Goal: Register for event/course

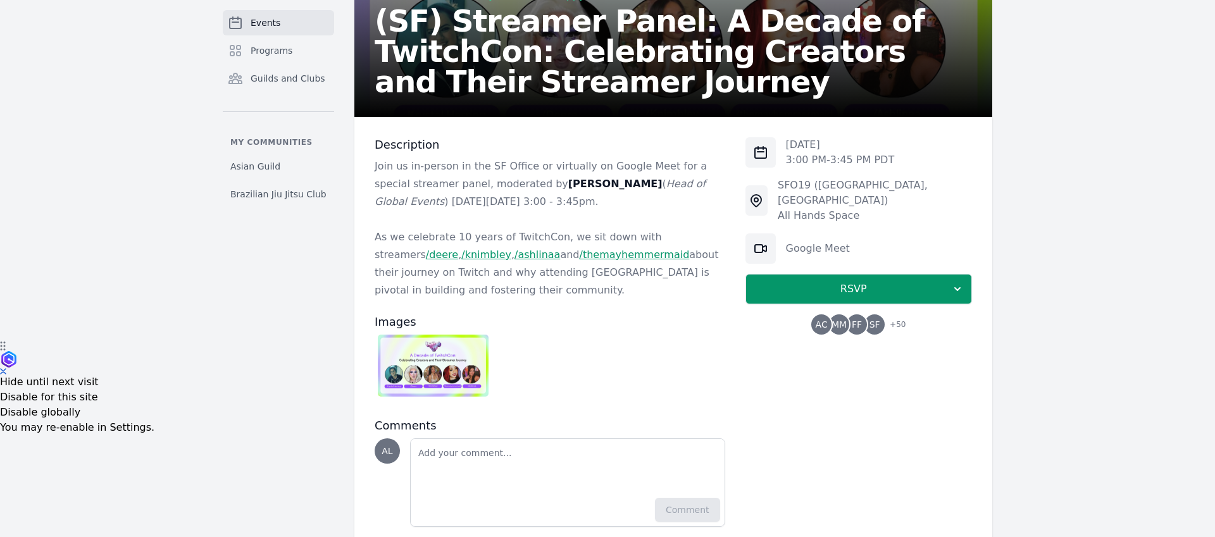
scroll to position [197, 0]
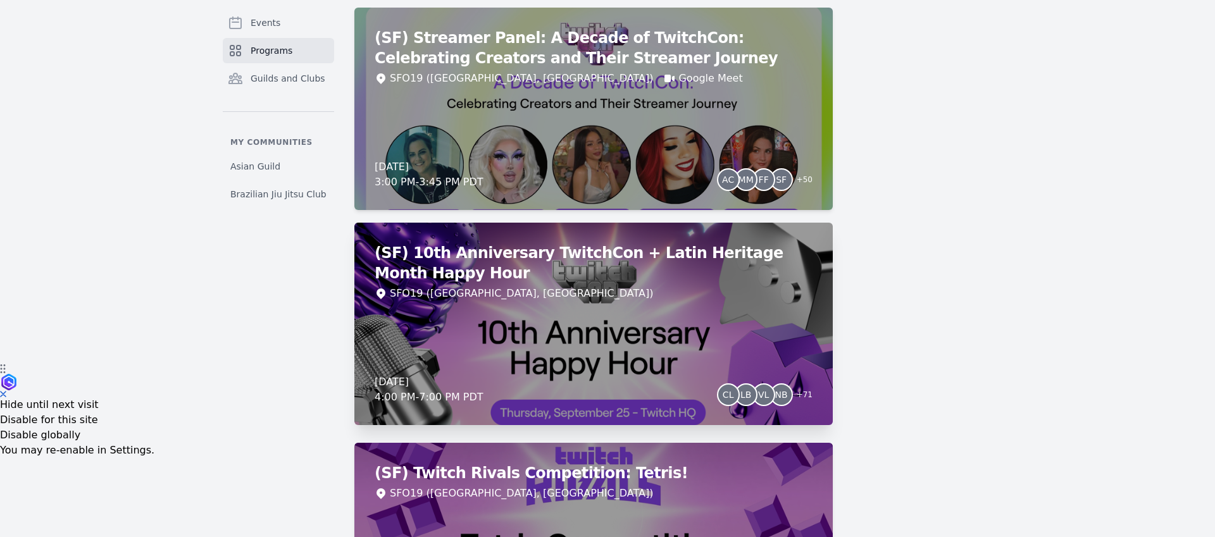
scroll to position [176, 0]
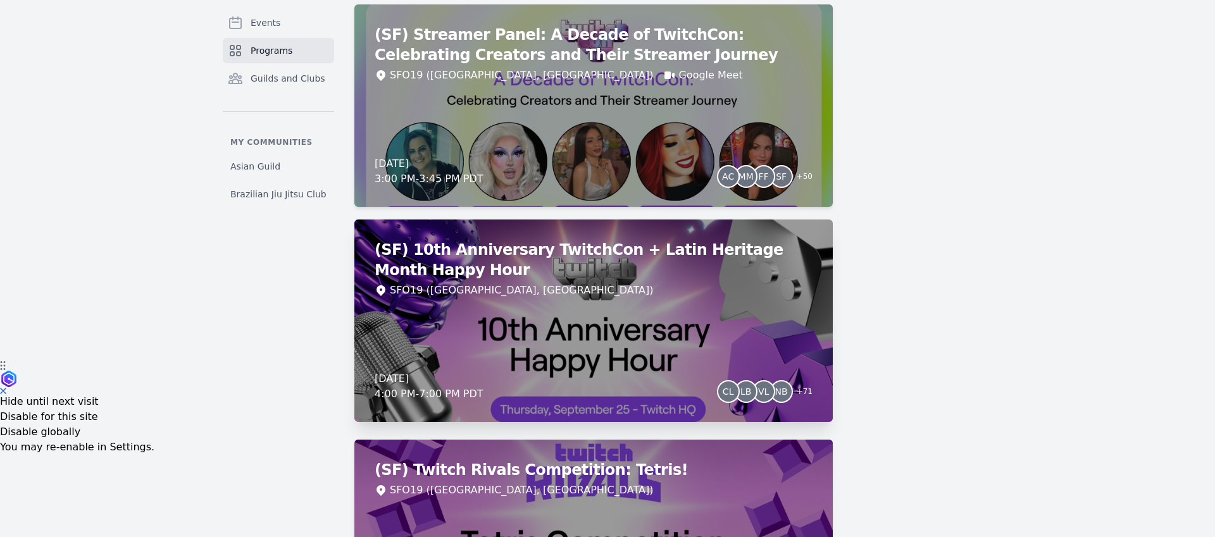
click at [501, 332] on div "(SF) 10th Anniversary TwitchCon + Latin Heritage Month Happy Hour SFO19 (San Fr…" at bounding box center [593, 321] width 478 height 202
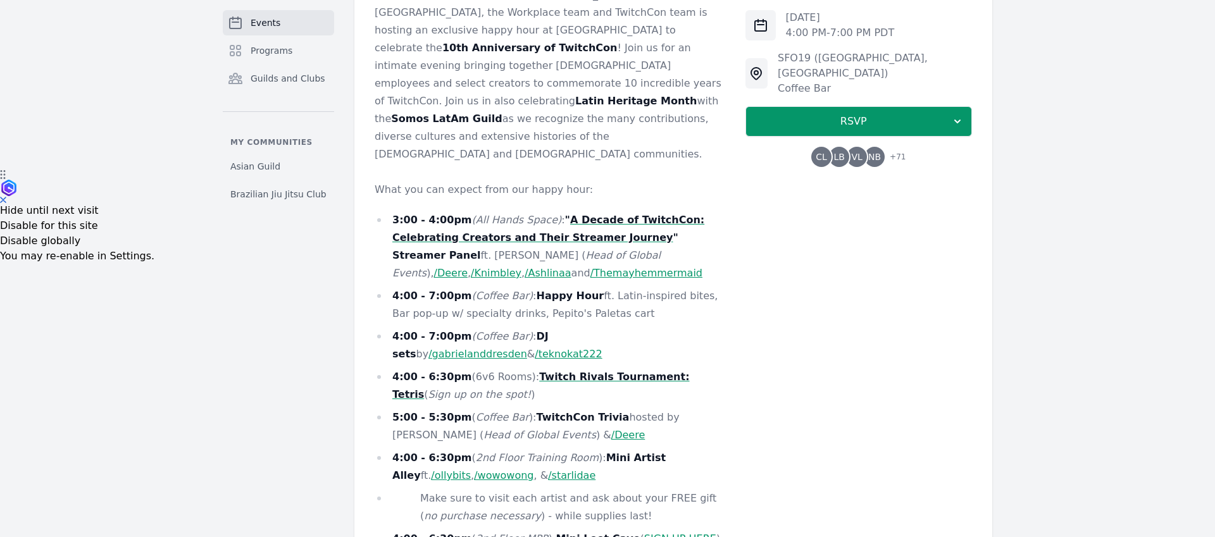
scroll to position [366, 0]
click at [681, 409] on li "5:00 - 5:30pm ( Coffee Bar ): TwitchCon Trivia hosted by Krystal Herring ( Head…" at bounding box center [550, 426] width 350 height 35
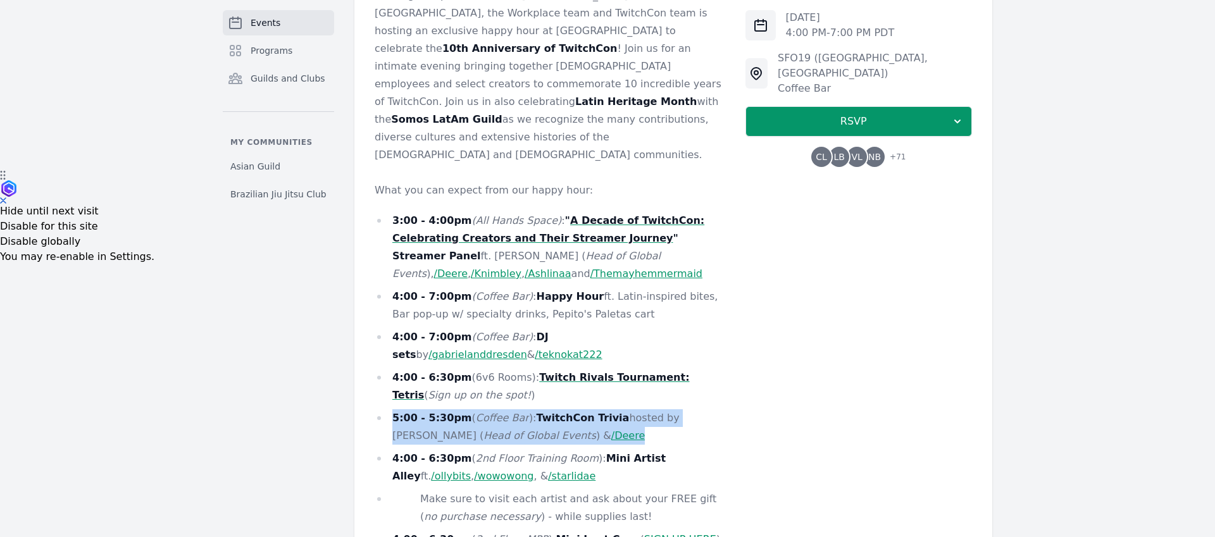
click at [681, 409] on li "5:00 - 5:30pm ( Coffee Bar ): TwitchCon Trivia hosted by Krystal Herring ( Head…" at bounding box center [550, 426] width 350 height 35
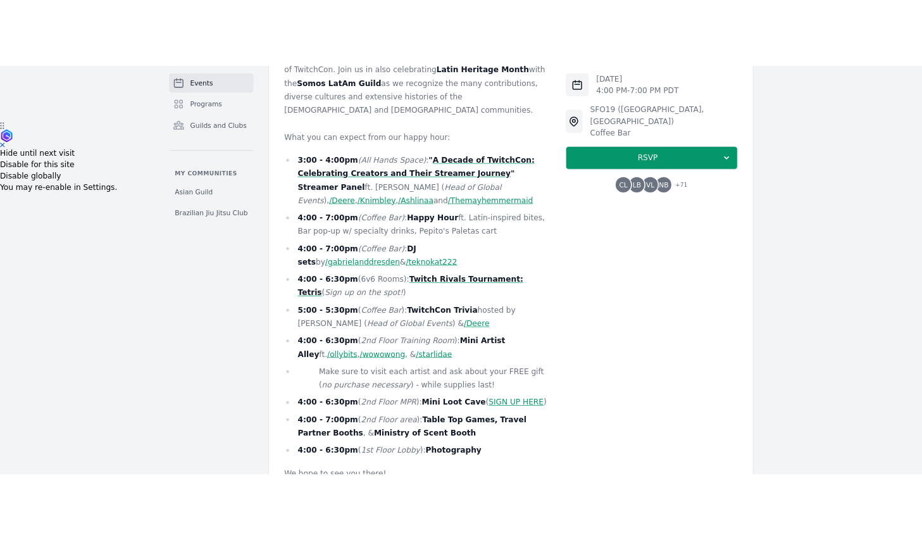
scroll to position [462, 0]
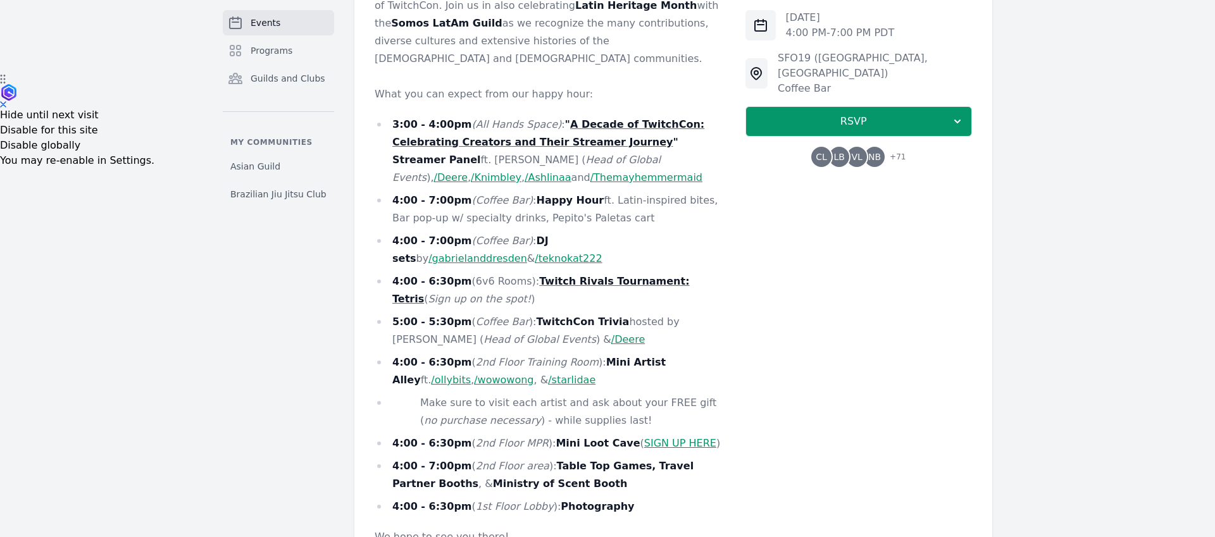
click at [664, 437] on link "SIGN UP HERE" at bounding box center [680, 443] width 72 height 12
